Goal: Information Seeking & Learning: Learn about a topic

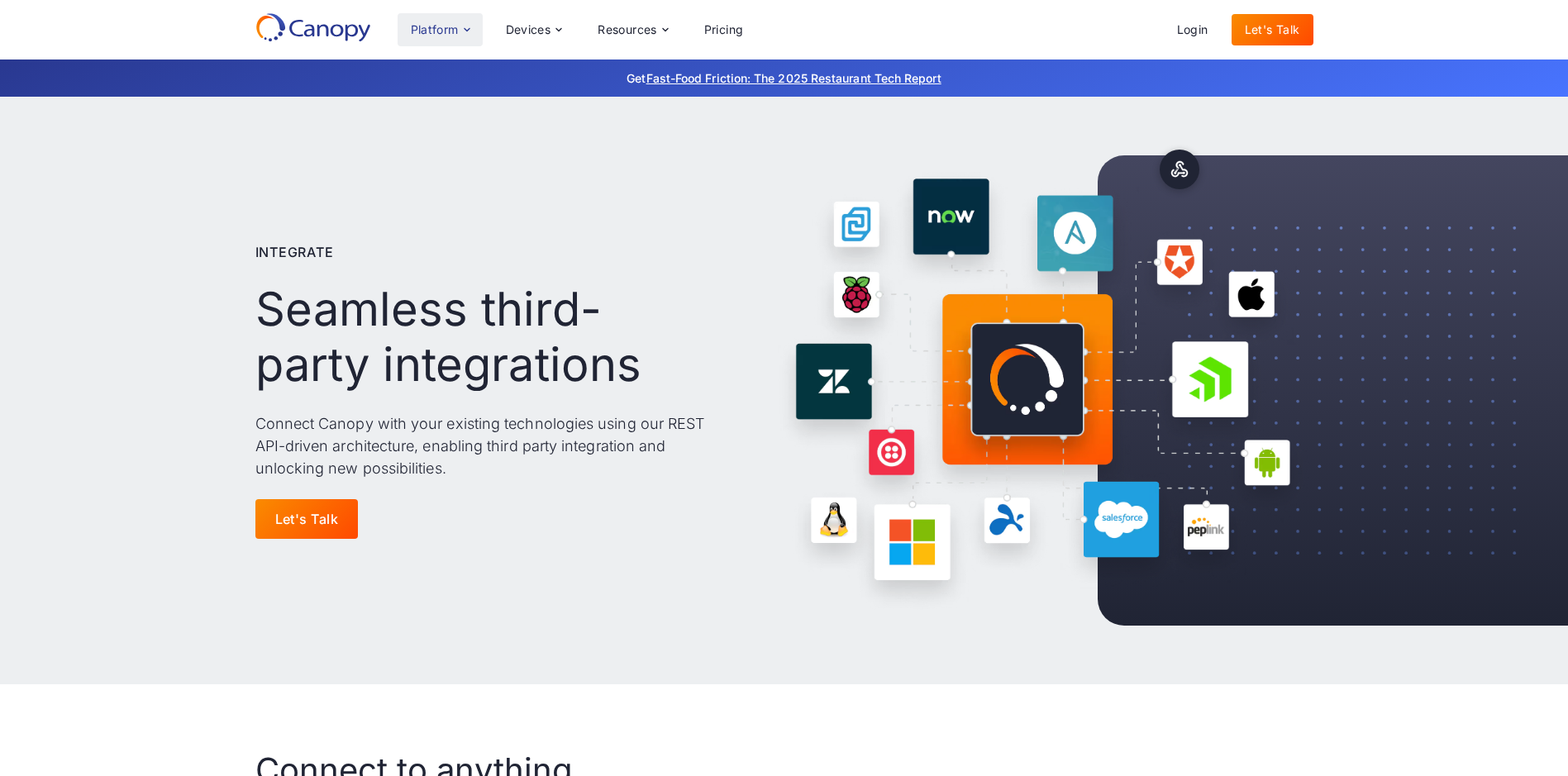
click at [467, 32] on icon at bounding box center [467, 30] width 13 height 13
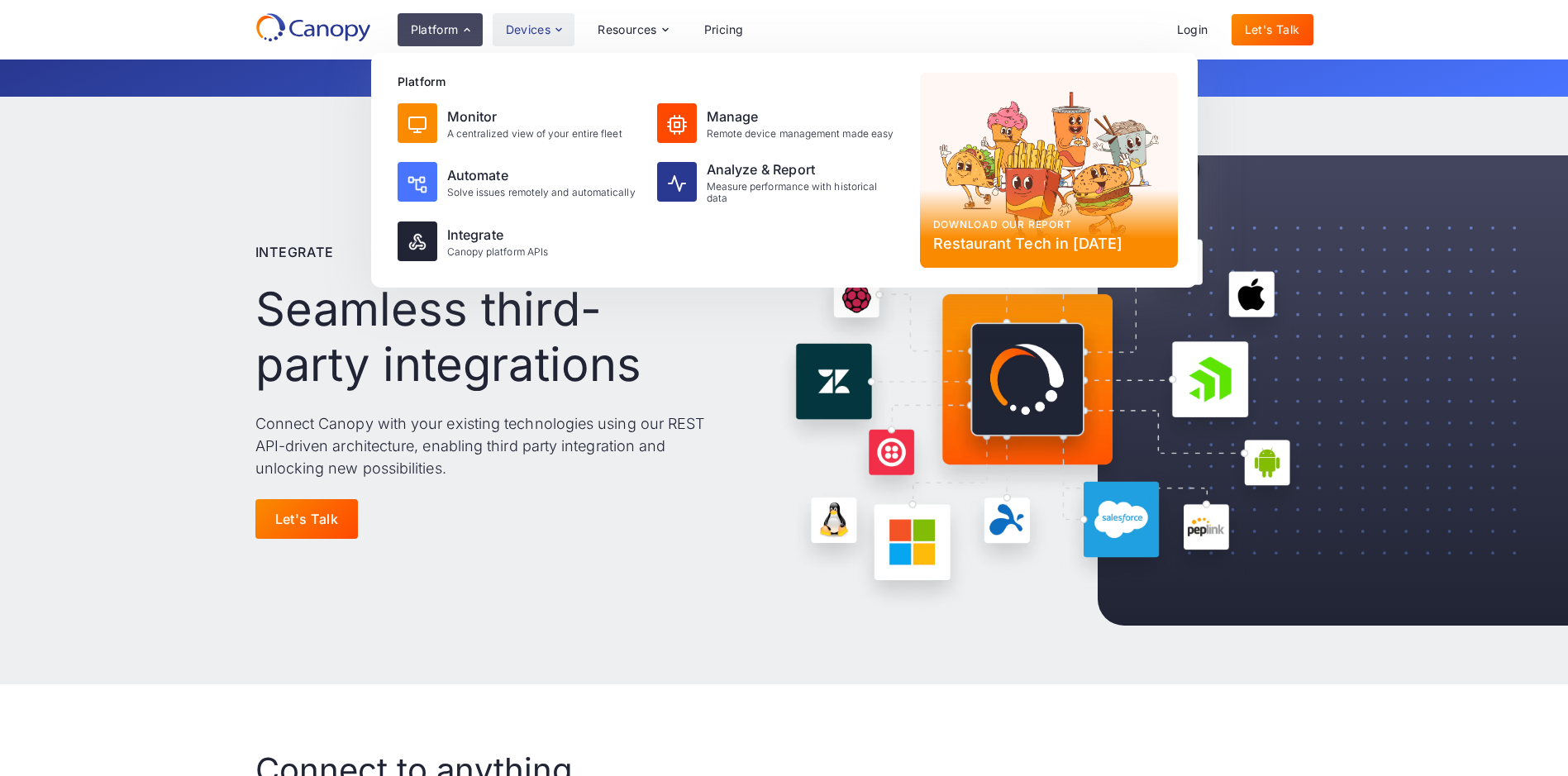
click at [557, 32] on icon at bounding box center [559, 30] width 13 height 13
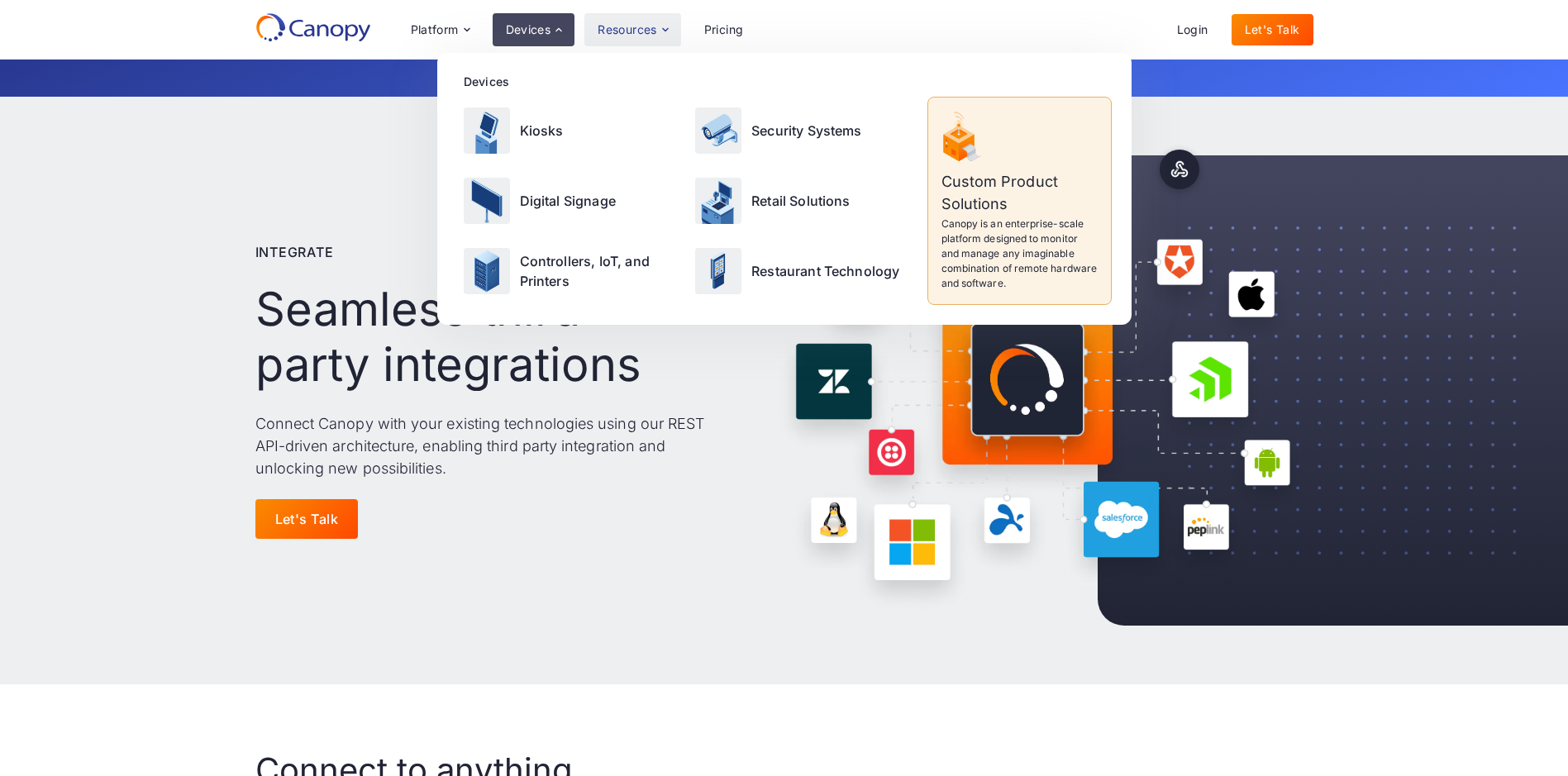
click at [632, 30] on div "Resources" at bounding box center [627, 30] width 60 height 12
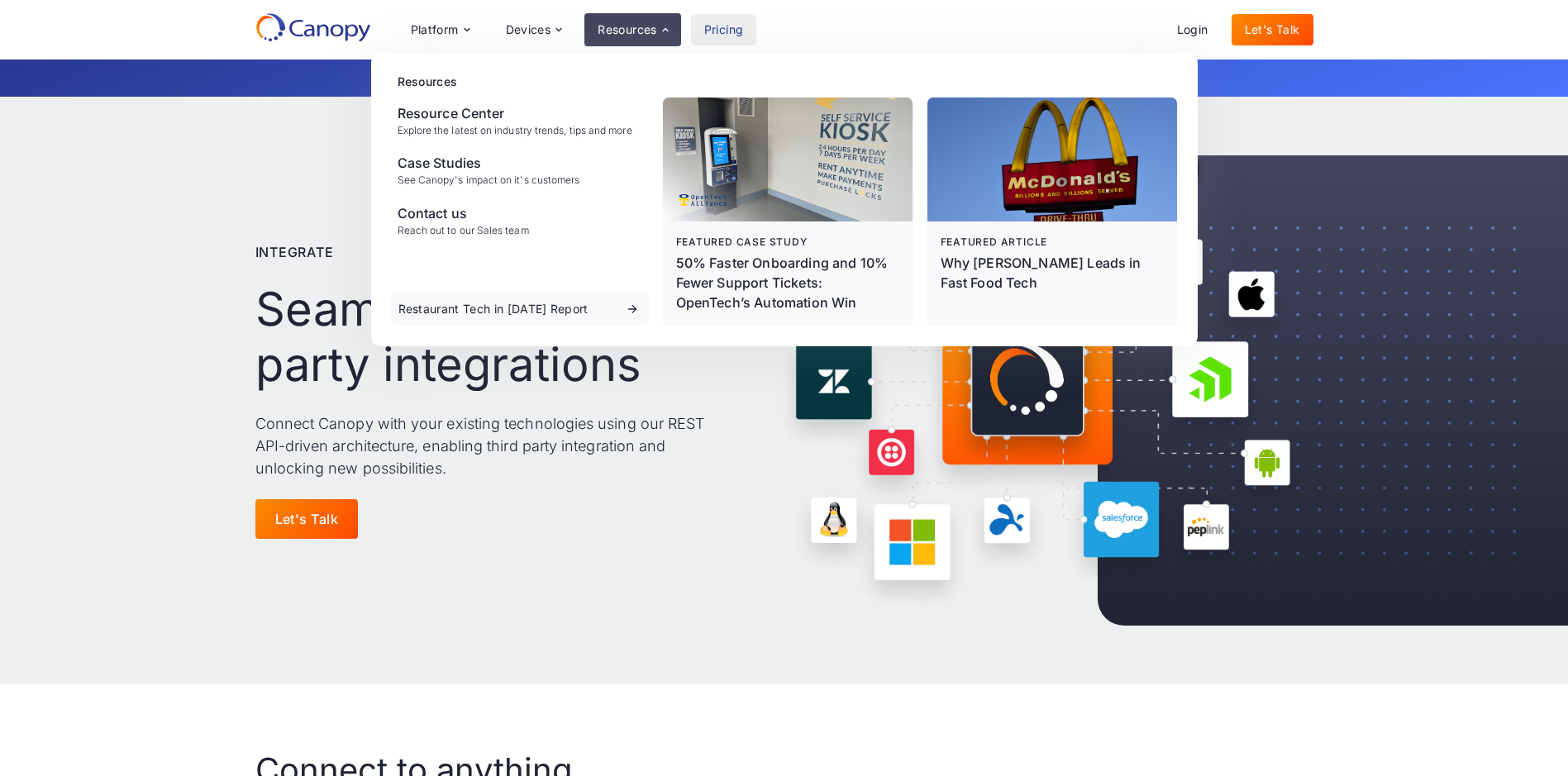
click at [737, 32] on link "Pricing" at bounding box center [724, 30] width 66 height 32
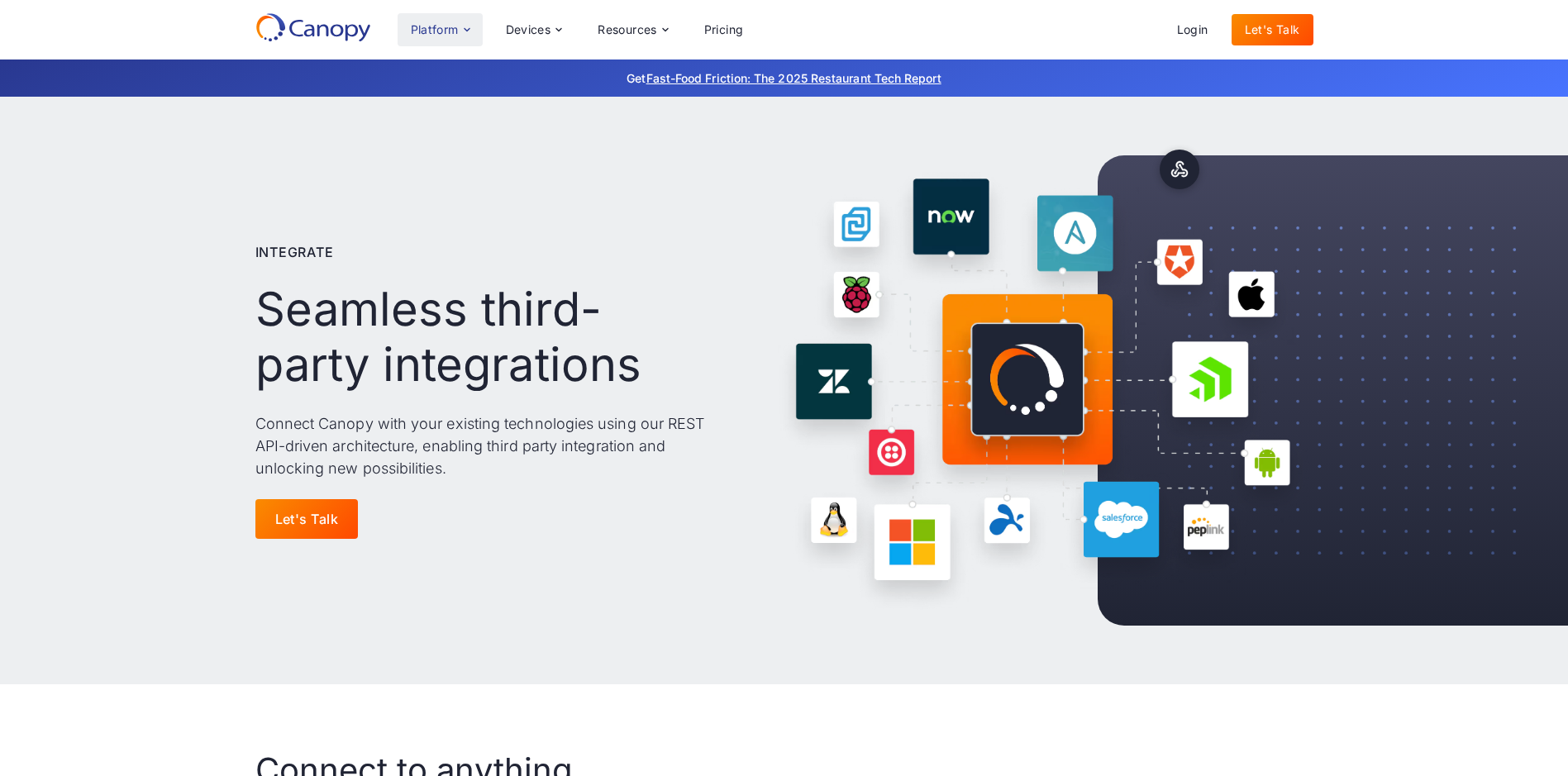
click at [462, 25] on icon at bounding box center [467, 30] width 13 height 13
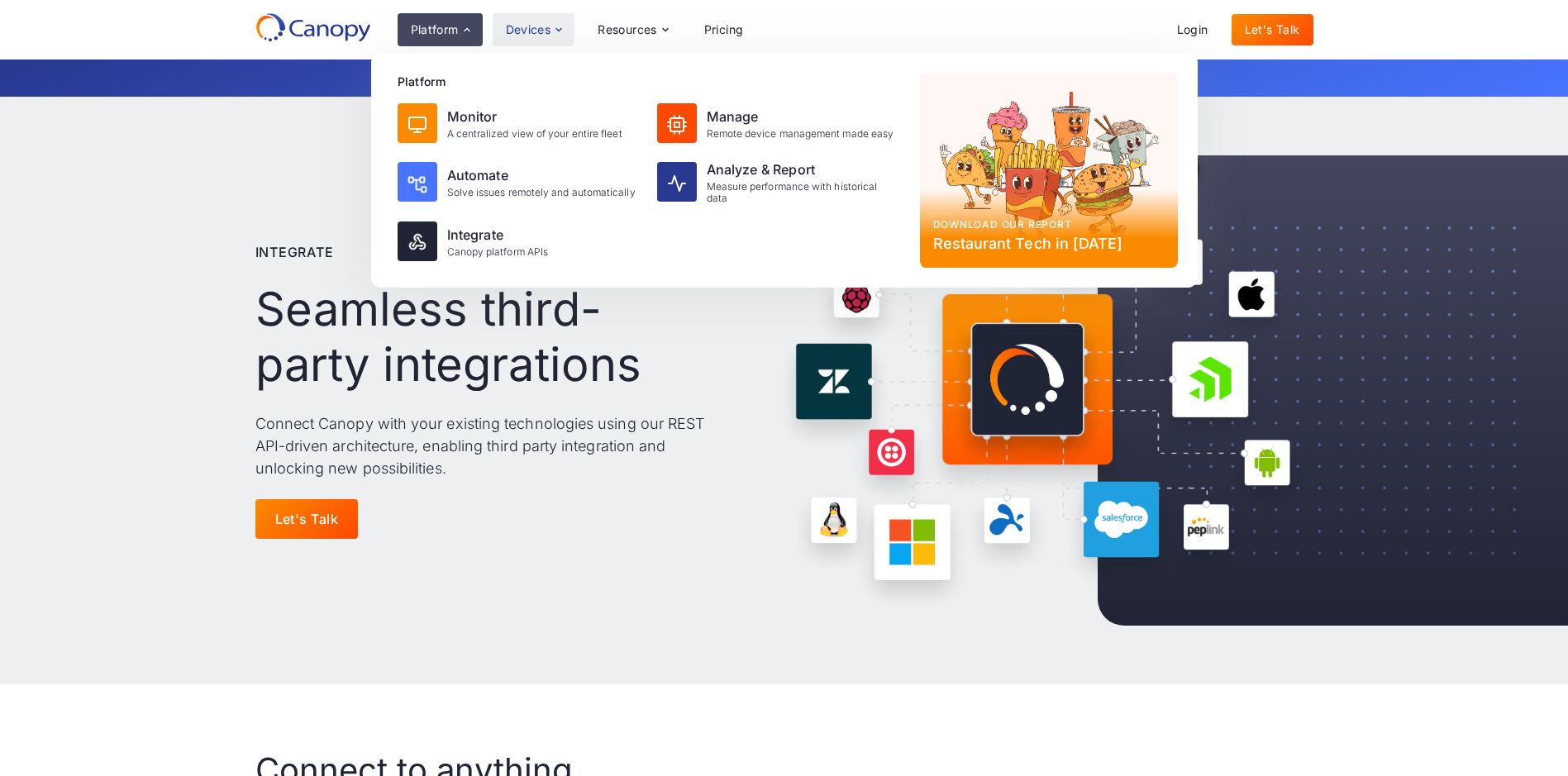
click at [526, 28] on div "Devices" at bounding box center [528, 30] width 46 height 12
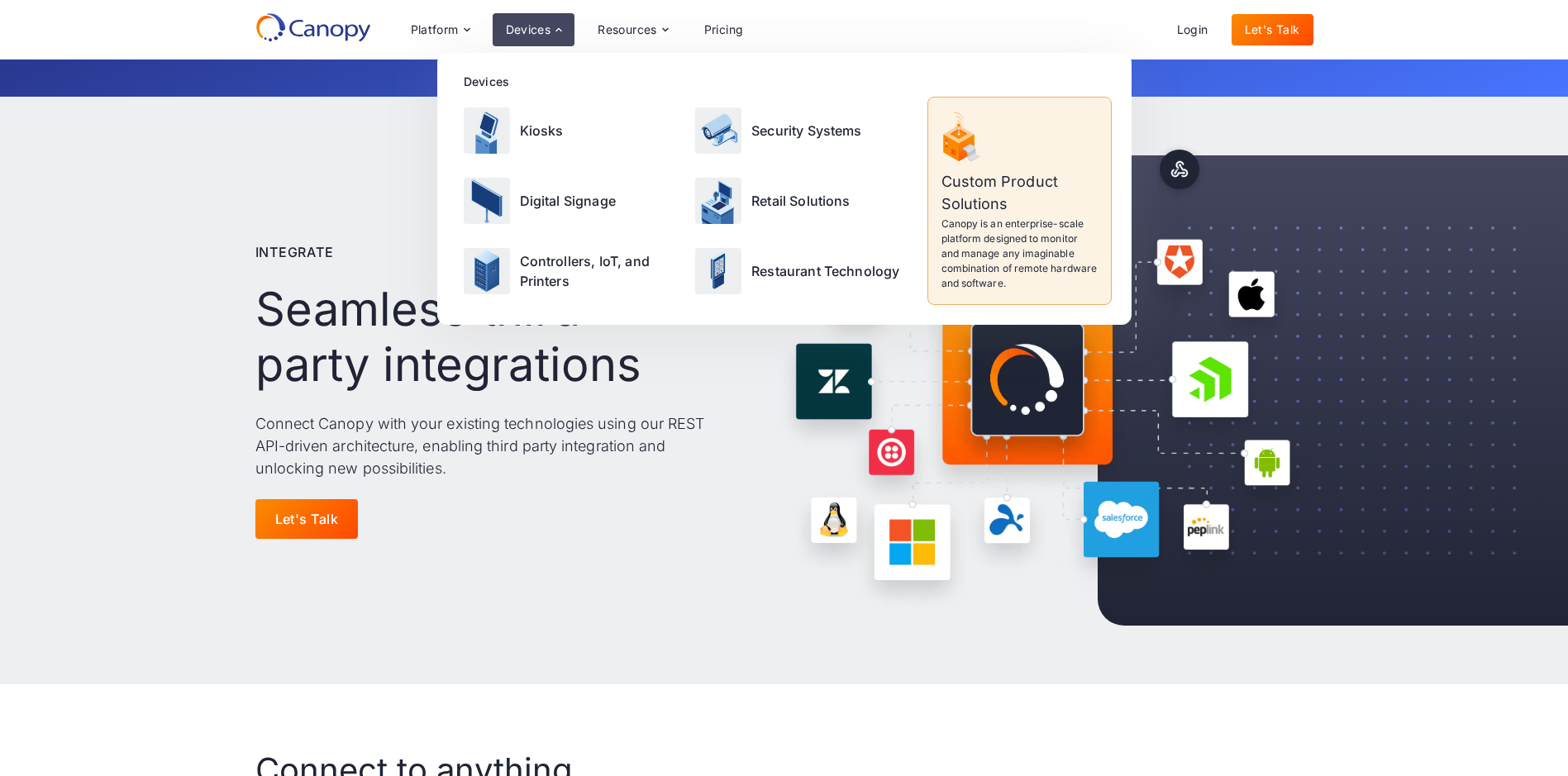
click at [1450, 125] on div "Integrate Seamless third-party integrations Connect Canopy with your existing t…" at bounding box center [784, 390] width 1568 height 588
